Goal: Find specific page/section: Find specific page/section

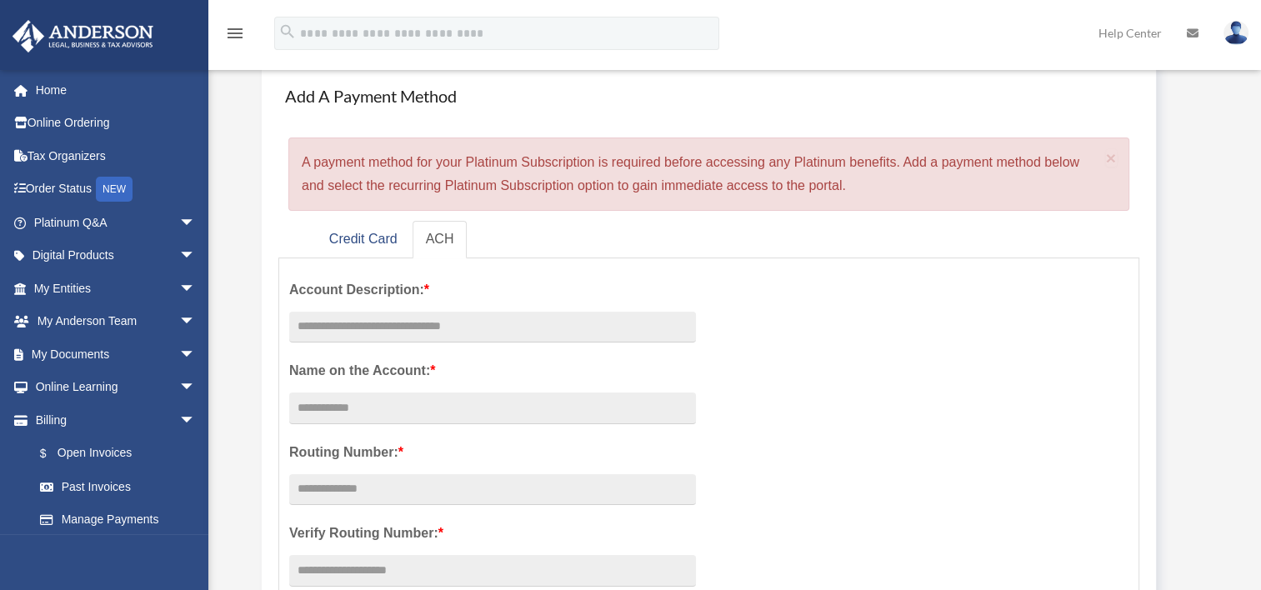
scroll to position [83, 0]
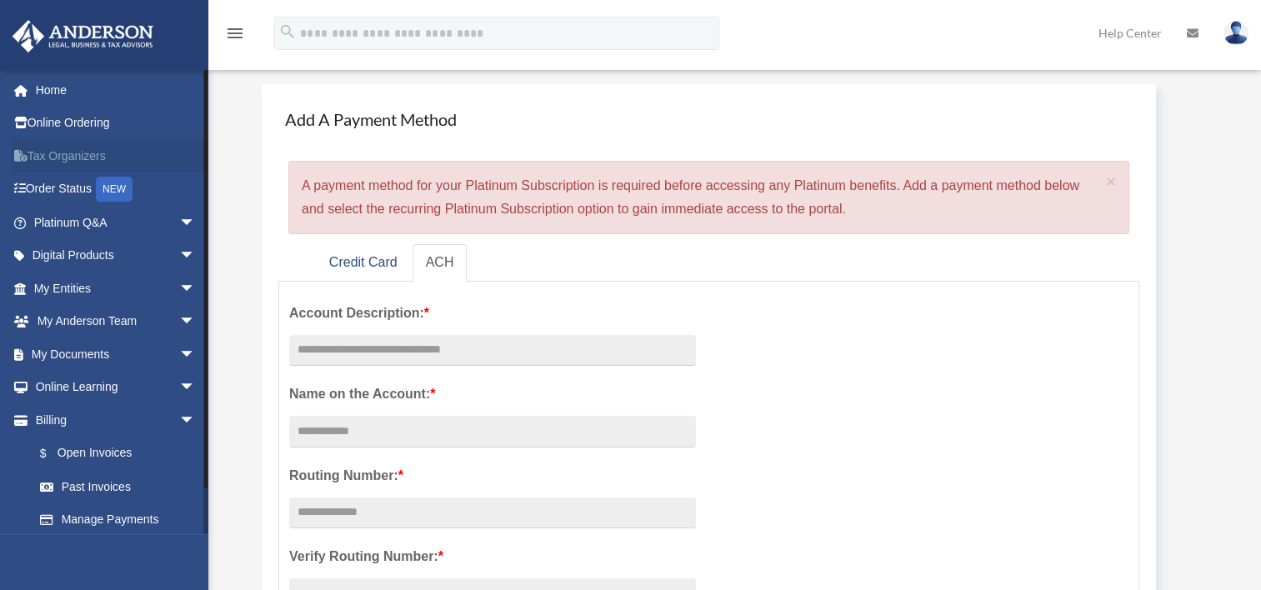
click at [55, 157] on link "Tax Organizers" at bounding box center [116, 155] width 209 height 33
click at [72, 284] on link "My Entities arrow_drop_down" at bounding box center [116, 288] width 209 height 33
click at [85, 322] on link "My Anderson Team arrow_drop_down" at bounding box center [116, 321] width 209 height 33
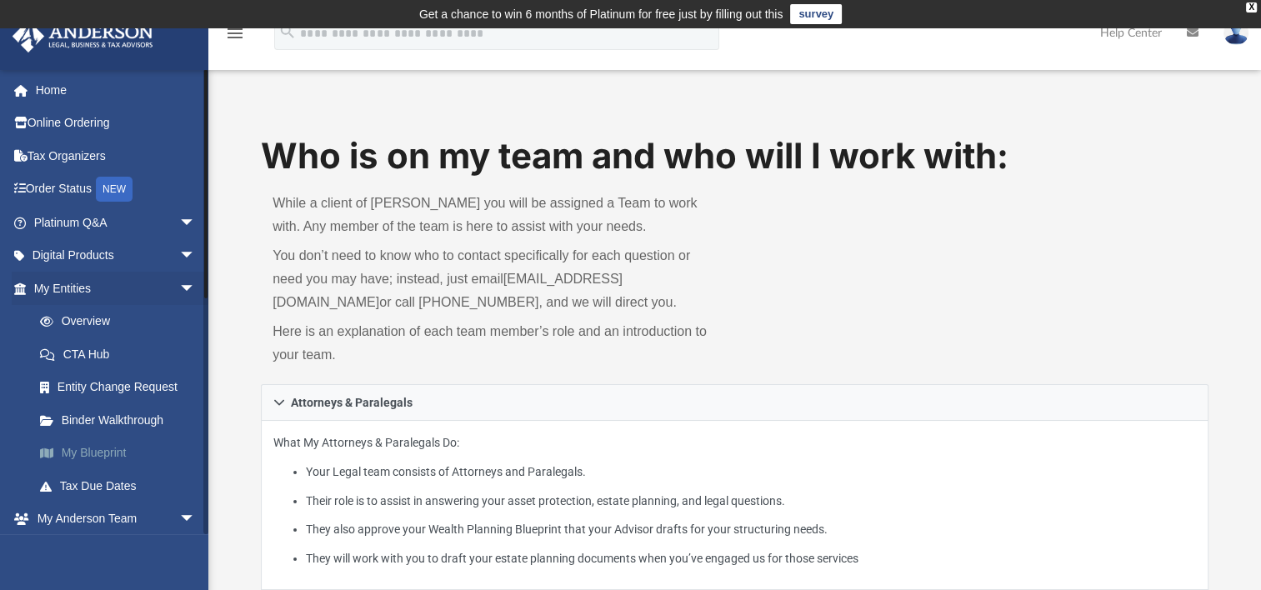
click at [128, 453] on link "My Blueprint" at bounding box center [122, 453] width 198 height 33
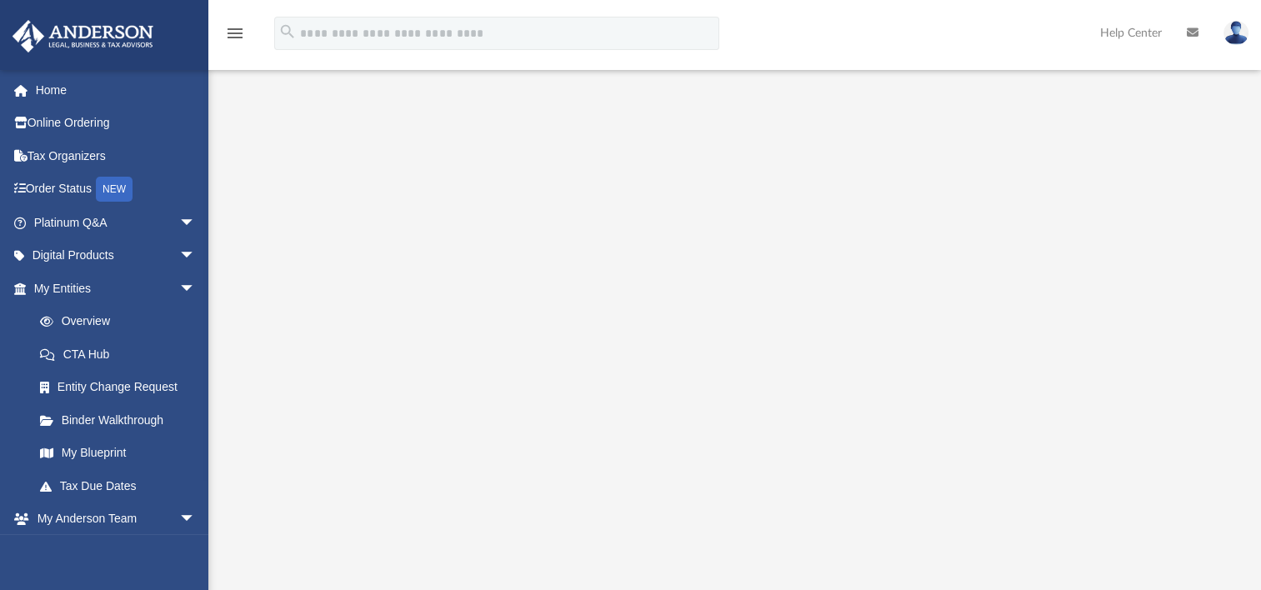
scroll to position [120, 0]
click at [1223, 336] on div at bounding box center [734, 345] width 1053 height 667
